Goal: Task Accomplishment & Management: Use online tool/utility

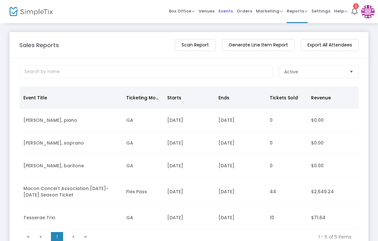
click at [228, 13] on span "Events" at bounding box center [226, 11] width 14 height 16
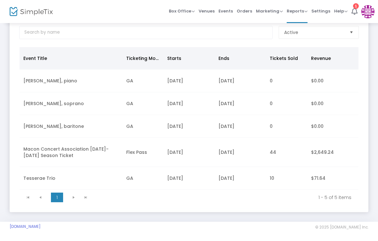
scroll to position [41, 0]
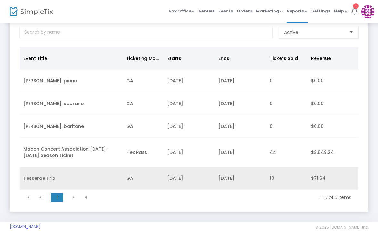
click at [271, 177] on td "10" at bounding box center [286, 178] width 41 height 23
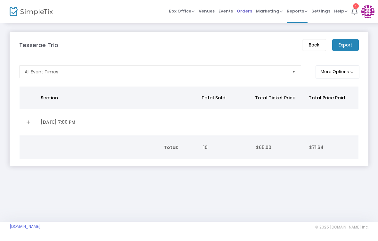
click at [244, 13] on span "Orders" at bounding box center [244, 11] width 15 height 16
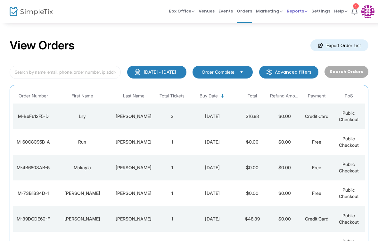
click at [295, 13] on span "Reports" at bounding box center [297, 11] width 21 height 6
click at [309, 36] on li "Sales Reports" at bounding box center [308, 34] width 42 height 13
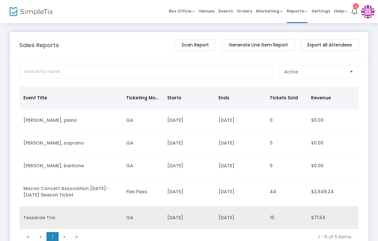
click at [233, 220] on td "[DATE]" at bounding box center [240, 217] width 51 height 23
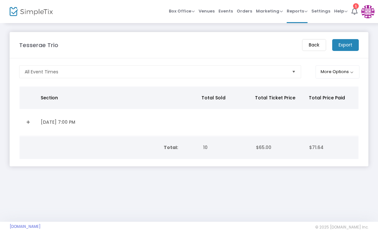
click at [345, 48] on m-button "Export" at bounding box center [346, 45] width 27 height 12
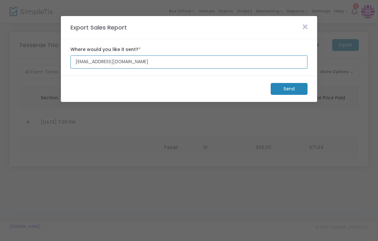
click at [118, 67] on input "[EMAIL_ADDRESS][DOMAIN_NAME]" at bounding box center [189, 61] width 237 height 13
type input "c"
type input "[EMAIL_ADDRESS][PERSON_NAME][DOMAIN_NAME]"
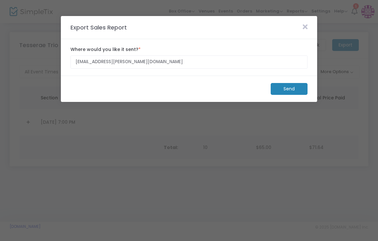
click at [288, 89] on m-button "Send" at bounding box center [289, 89] width 37 height 12
